Goal: Transaction & Acquisition: Obtain resource

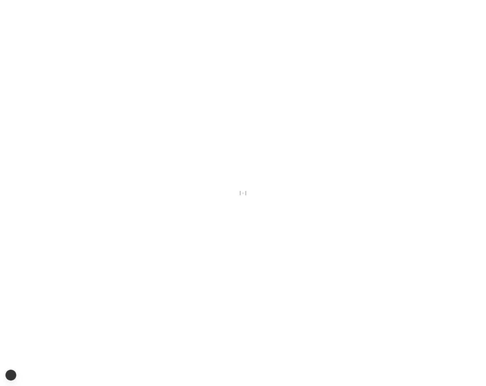
click at [112, 211] on div at bounding box center [243, 193] width 486 height 386
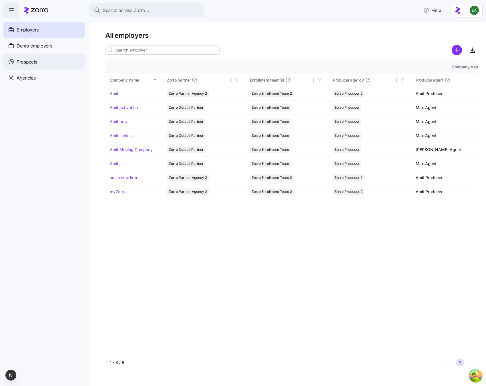
click at [63, 64] on div "Prospects" at bounding box center [43, 62] width 81 height 16
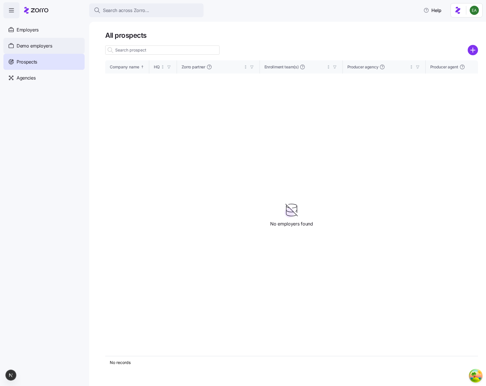
click at [48, 44] on span "Demo employers" at bounding box center [35, 45] width 36 height 7
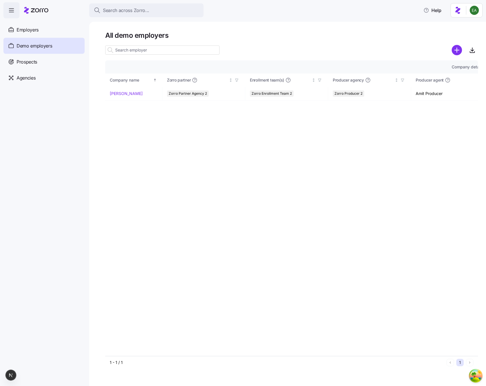
click at [43, 34] on div "Employers" at bounding box center [43, 30] width 81 height 16
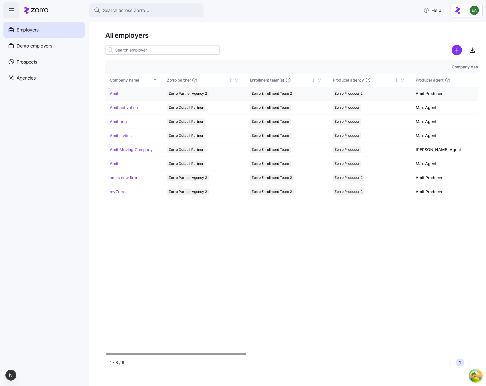
click at [115, 95] on link "Amit" at bounding box center [114, 94] width 9 height 6
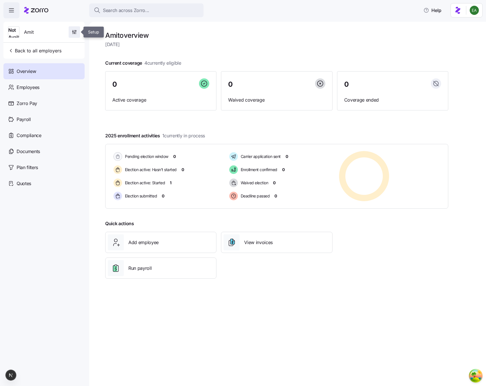
click at [77, 31] on icon "button" at bounding box center [74, 32] width 6 height 6
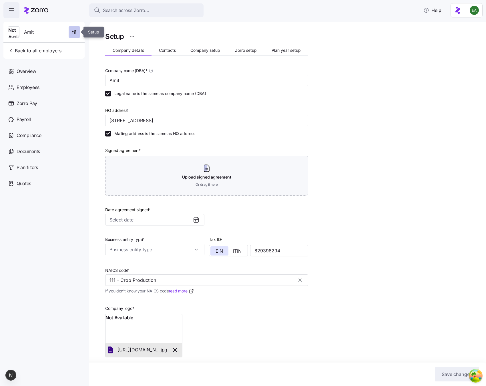
click at [75, 28] on span "button" at bounding box center [74, 32] width 11 height 11
click at [134, 38] on html "Search across Zorro... Help Not Available Amit Back to all employers Overview E…" at bounding box center [243, 191] width 486 height 382
click at [124, 48] on div "Change to prospect" at bounding box center [109, 50] width 53 height 9
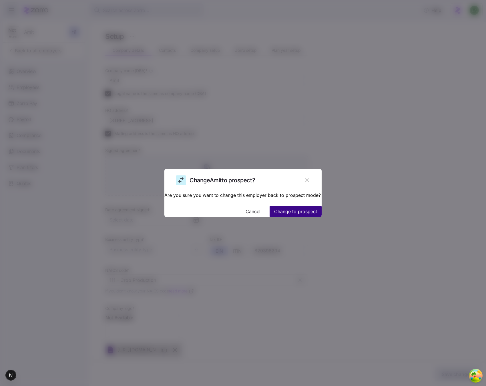
click at [274, 208] on span "Change to prospect" at bounding box center [295, 211] width 43 height 7
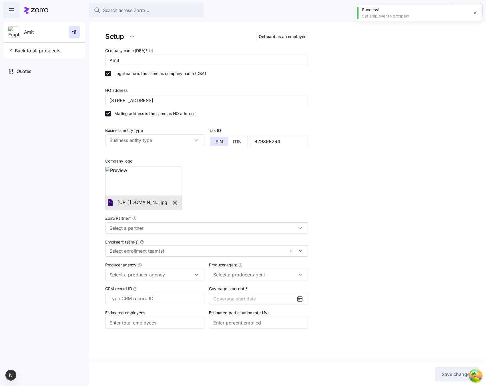
type input "Amit Producer (amit.s+secondproducer@myzorro.co)"
type input "Zorro Partner Agency 2"
type input "Zorro Producer 2"
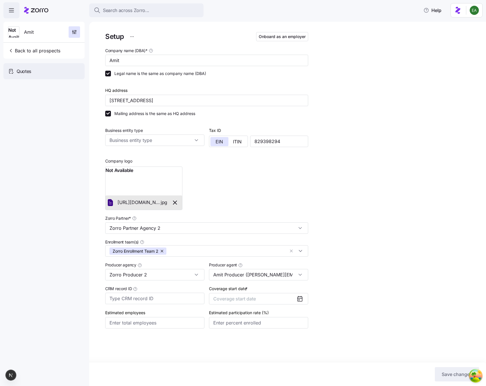
click at [63, 73] on div "Quotes" at bounding box center [43, 71] width 81 height 16
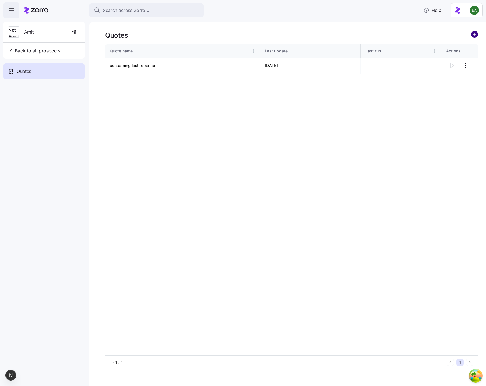
click at [472, 35] on circle "add icon" at bounding box center [475, 34] width 6 height 6
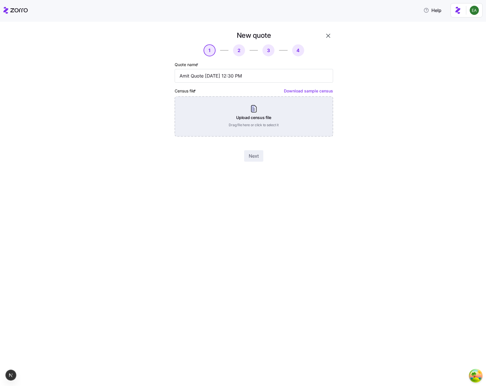
click at [261, 111] on div "Upload census file Drag file here or click to select it" at bounding box center [254, 116] width 158 height 40
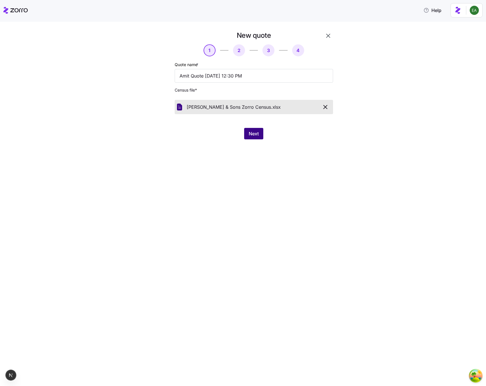
click at [263, 132] on button "Next" at bounding box center [253, 133] width 19 height 11
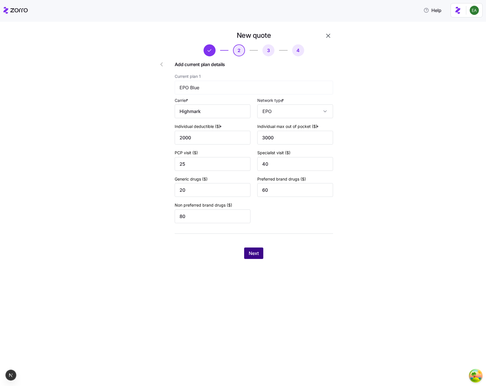
click at [249, 253] on span "Next" at bounding box center [254, 253] width 10 height 7
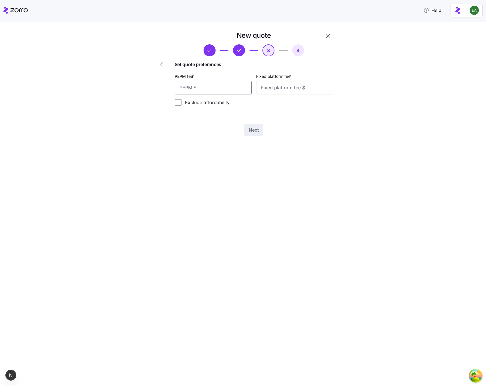
click at [215, 87] on input "PEPM fee *" at bounding box center [213, 88] width 77 height 14
type input "20"
type input "200"
click at [260, 130] on button "Next" at bounding box center [253, 129] width 19 height 11
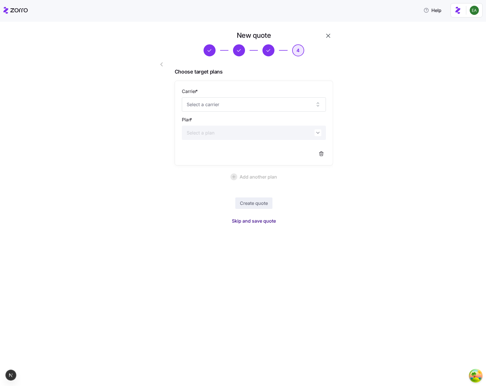
click at [265, 220] on span "Skip and save quote" at bounding box center [254, 220] width 44 height 7
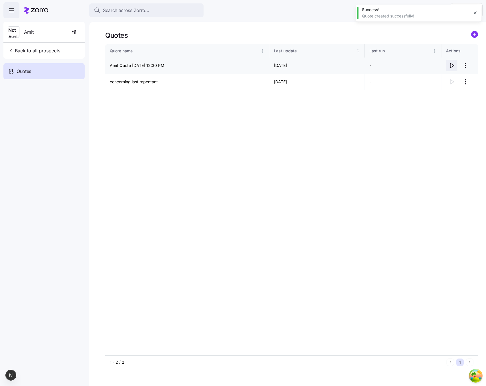
click at [452, 65] on icon "button" at bounding box center [451, 65] width 7 height 7
drag, startPoint x: 50, startPoint y: 48, endPoint x: 136, endPoint y: 117, distance: 109.9
click at [136, 117] on div "Search across Zorro... Help Not Available Amit Back to all prospects Quotes - n…" at bounding box center [243, 191] width 486 height 382
click at [45, 31] on div "Not Available Amit" at bounding box center [44, 32] width 77 height 21
click at [29, 32] on span "Amit" at bounding box center [29, 32] width 10 height 7
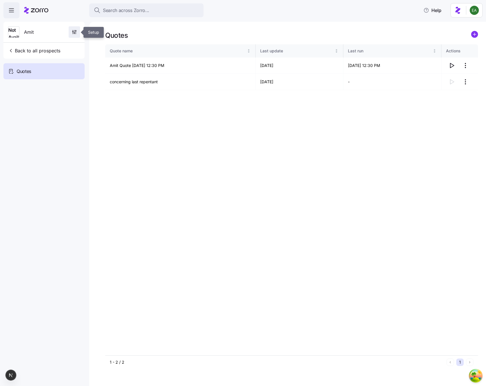
click at [71, 30] on icon "button" at bounding box center [74, 32] width 6 height 6
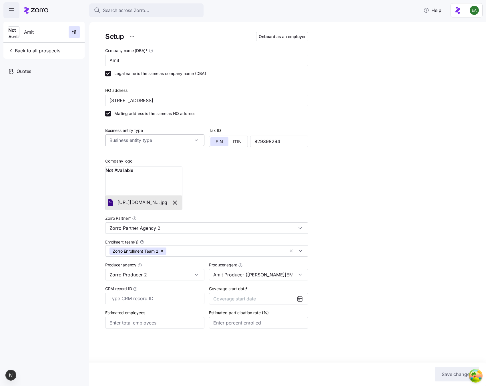
click at [185, 138] on input "Business entity type" at bounding box center [154, 139] width 99 height 11
click at [276, 169] on div "Company logo Not Available https://zorro-employer-images-test.s3.us-east-1.amaz…" at bounding box center [207, 180] width 208 height 63
click at [280, 299] on button "Coverage start date" at bounding box center [258, 298] width 99 height 11
click at [254, 368] on button "Nov" at bounding box center [257, 368] width 29 height 12
click at [445, 372] on span "Save changes" at bounding box center [457, 374] width 31 height 7
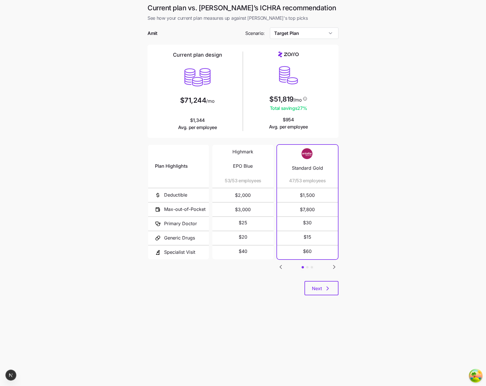
click at [369, 228] on main "Current plan vs. Zorro’s ICHRA recommendation See how your current plan measure…" at bounding box center [243, 193] width 486 height 386
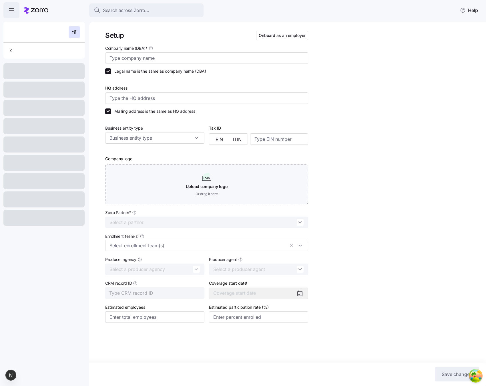
type input "Amit"
type input "6 Broad Oak Dr, Ashford, CT 06278, USA"
type input "829398294"
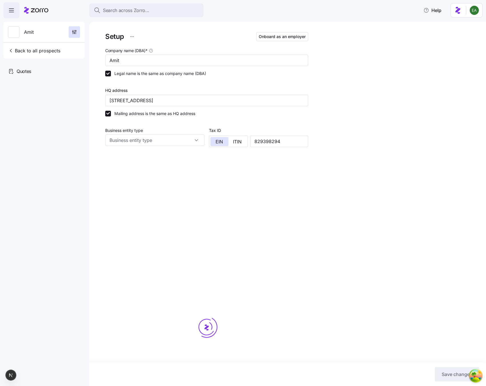
type input "Zorro Partner Agency 2"
type input "Zorro Producer 2"
type input "Amit Producer (amit.s+secondproducer@myzorro.co)"
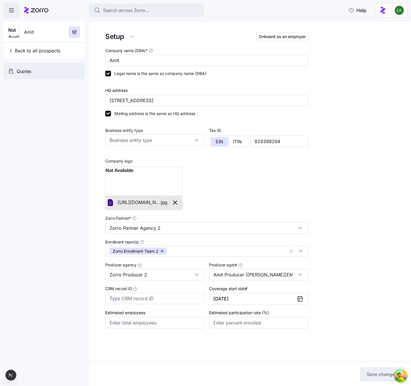
click at [24, 70] on span "Quotes" at bounding box center [24, 71] width 15 height 7
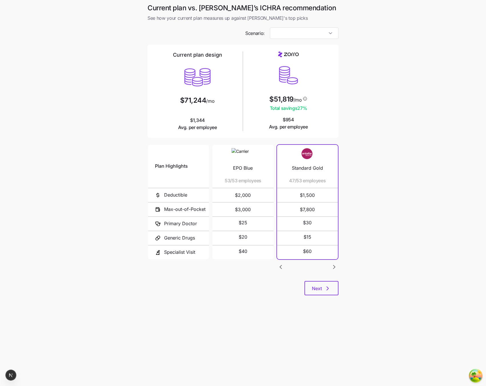
type input "Target Plan"
click at [114, 110] on main "Current plan vs. Zorro’s ICHRA recommendation See how your current plan measure…" at bounding box center [243, 193] width 486 height 386
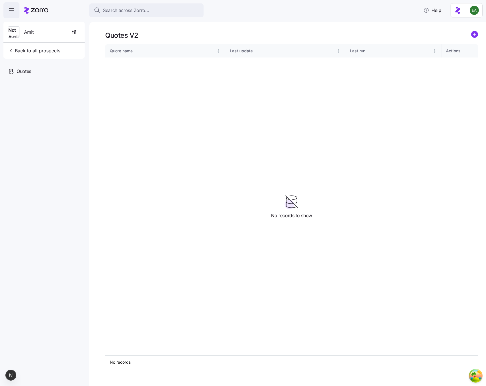
click at [411, 33] on icon "add icon" at bounding box center [474, 34] width 7 height 7
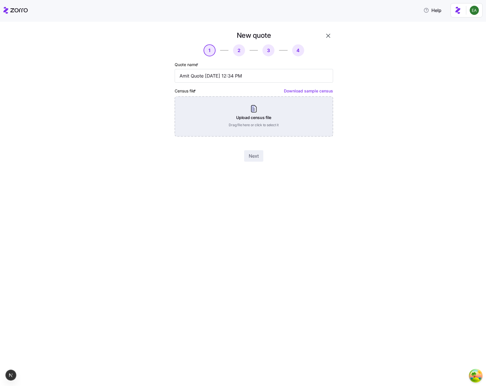
click at [260, 116] on div "Upload census file Drag file here or click to select it" at bounding box center [254, 116] width 158 height 40
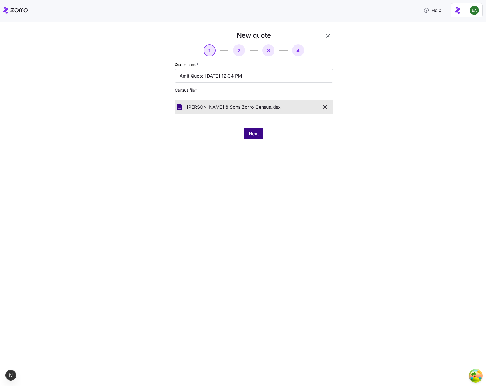
click at [252, 135] on span "Next" at bounding box center [254, 133] width 10 height 7
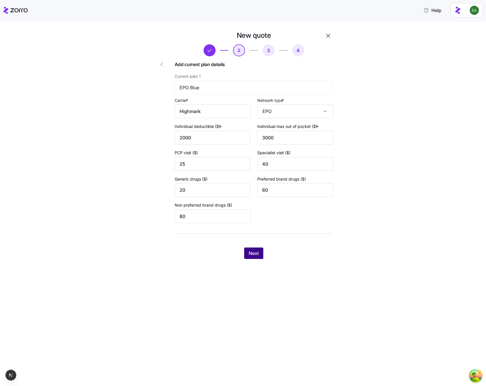
click at [250, 256] on span "Next" at bounding box center [254, 253] width 10 height 7
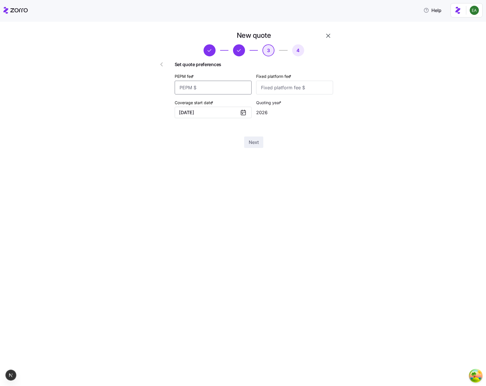
click at [223, 92] on input "PEPM fee *" at bounding box center [213, 88] width 77 height 14
type input "20"
type input "200"
click at [250, 139] on span "Next" at bounding box center [254, 142] width 10 height 7
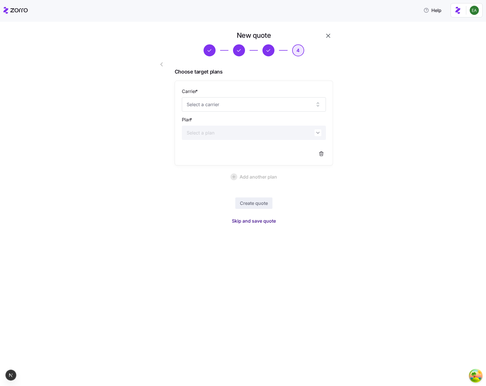
click at [259, 222] on span "Skip and save quote" at bounding box center [254, 220] width 44 height 7
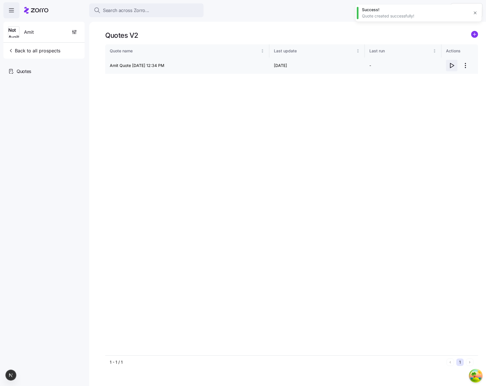
click at [411, 64] on icon "button" at bounding box center [451, 65] width 7 height 7
click at [186, 231] on div "Quote name Last update Last run Actions Amit Quote 10/07/2025 12:34 PM 10/07/20…" at bounding box center [291, 199] width 373 height 311
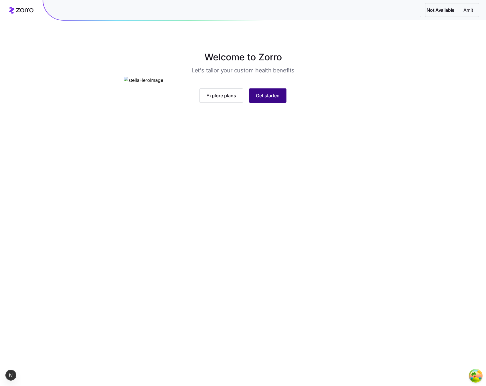
click at [269, 99] on span "Get started" at bounding box center [268, 95] width 24 height 7
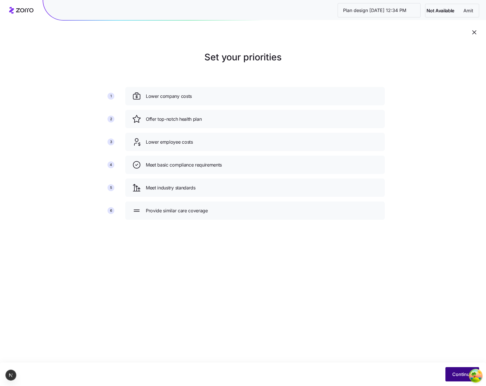
click at [455, 371] on span "Continue" at bounding box center [462, 374] width 20 height 7
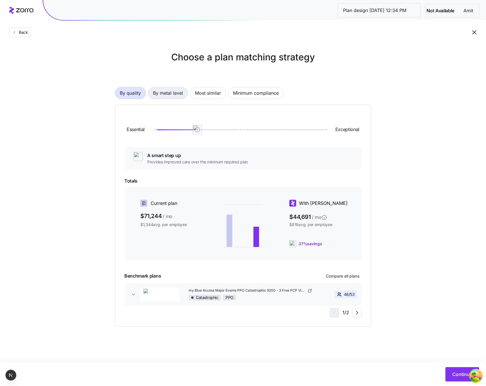
click at [164, 93] on span "By metal level" at bounding box center [168, 92] width 30 height 11
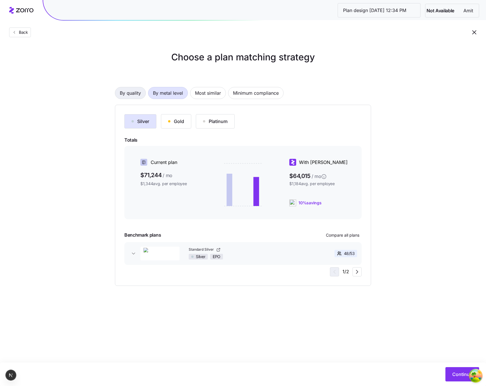
click at [136, 92] on span "By quality" at bounding box center [130, 92] width 21 height 11
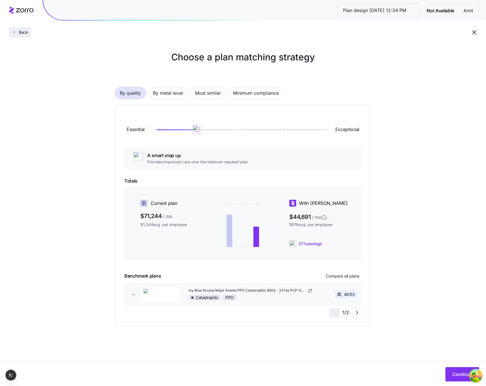
click at [25, 28] on button "Back" at bounding box center [20, 32] width 22 height 10
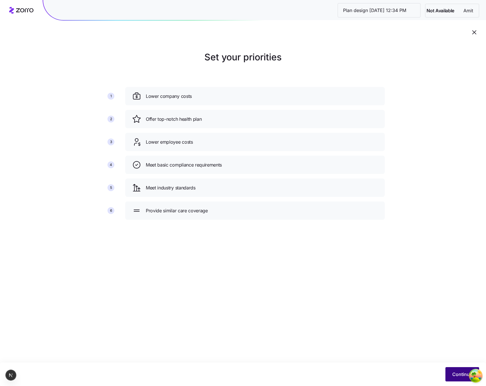
click at [460, 374] on span "Continue" at bounding box center [462, 374] width 20 height 7
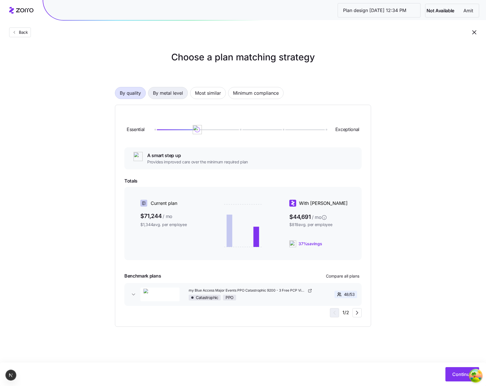
click at [169, 96] on span "By metal level" at bounding box center [168, 92] width 30 height 11
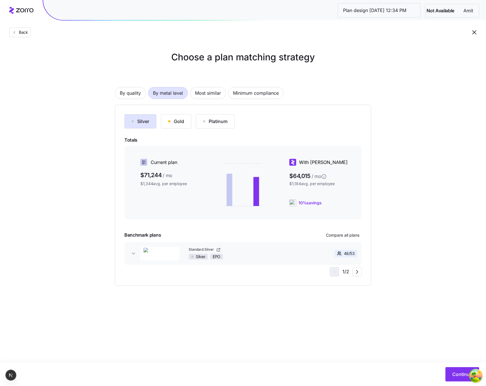
click at [180, 118] on div "Gold" at bounding box center [176, 121] width 16 height 7
click at [456, 370] on button "Continue" at bounding box center [463, 374] width 34 height 14
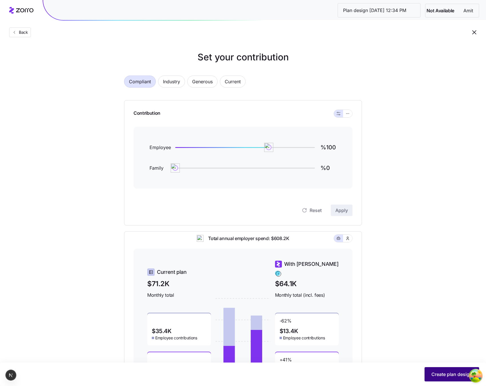
click at [427, 372] on button "Create plan design" at bounding box center [452, 374] width 55 height 14
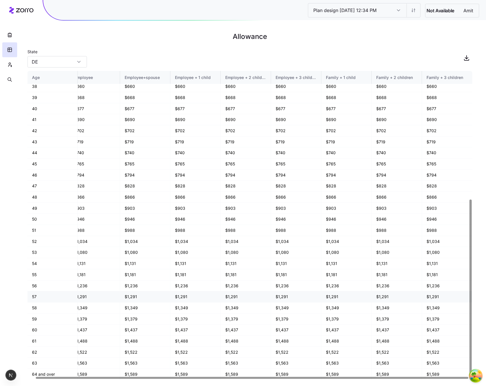
scroll to position [224, 0]
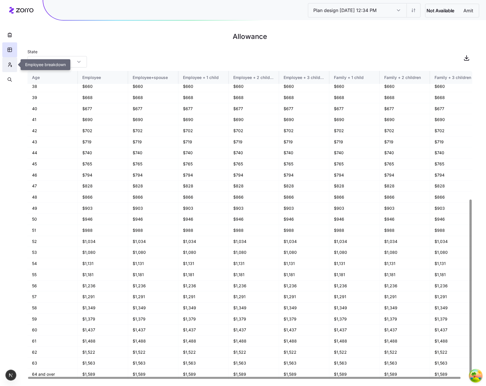
click at [10, 64] on icon "button" at bounding box center [9, 65] width 5 height 6
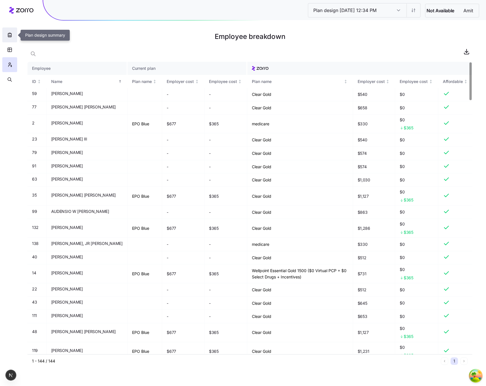
click at [11, 33] on icon "button" at bounding box center [10, 35] width 6 height 6
